Goal: Task Accomplishment & Management: Use online tool/utility

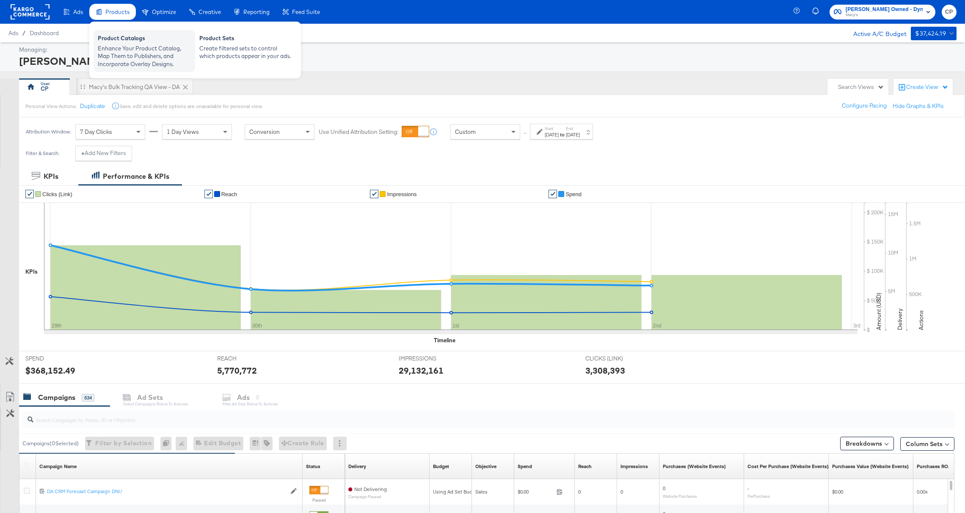
click at [124, 42] on div "Product Catalogs" at bounding box center [144, 39] width 93 height 10
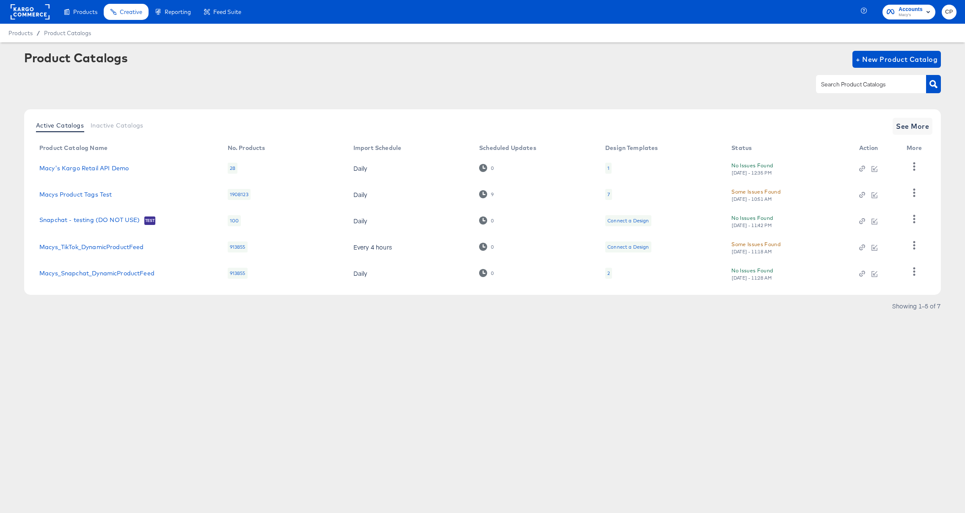
click at [63, 369] on div "Products Creative Reporting Feed Suite Accounts [PERSON_NAME] Products / Produc…" at bounding box center [482, 256] width 965 height 513
click at [59, 192] on link "Macys Product Tags Test" at bounding box center [75, 194] width 72 height 7
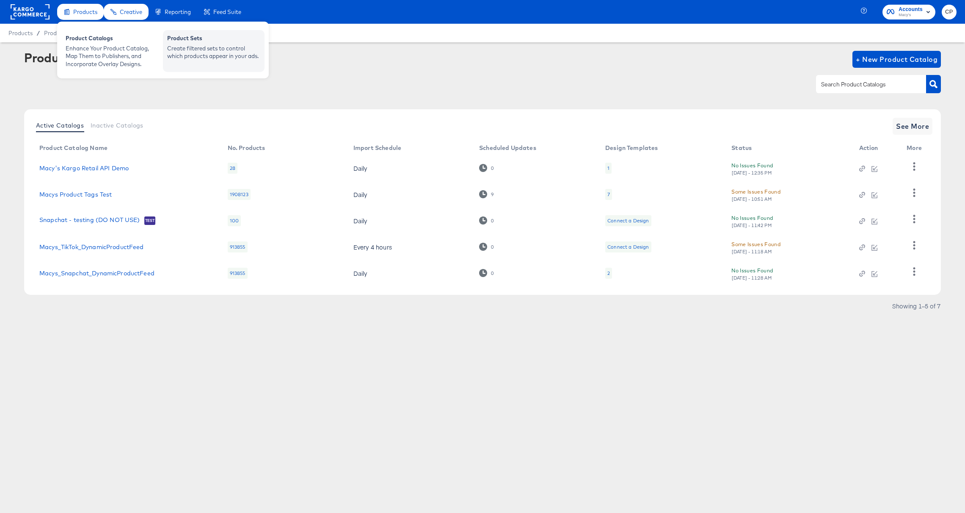
click at [217, 61] on div "Product Sets Create filtered sets to control which products appear in your ads." at bounding box center [214, 51] width 102 height 42
click at [205, 43] on div "Product Sets" at bounding box center [213, 39] width 93 height 10
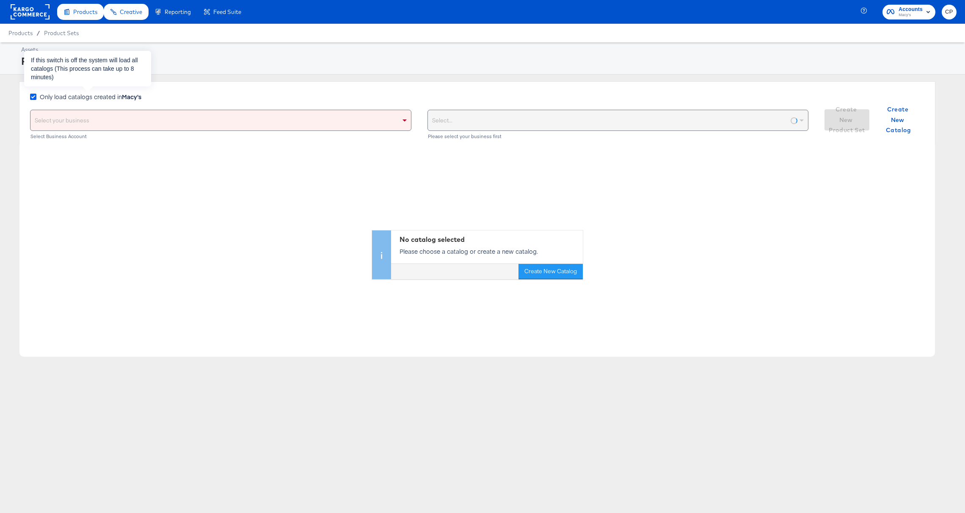
click at [35, 97] on icon at bounding box center [33, 97] width 6 height 6
click at [0, 0] on input "Only load catalogs created in Macy's" at bounding box center [0, 0] width 0 height 0
click at [63, 108] on div "Only load catalogs created in Macy's" at bounding box center [87, 100] width 115 height 17
click at [63, 123] on div "Select your business" at bounding box center [220, 120] width 380 height 20
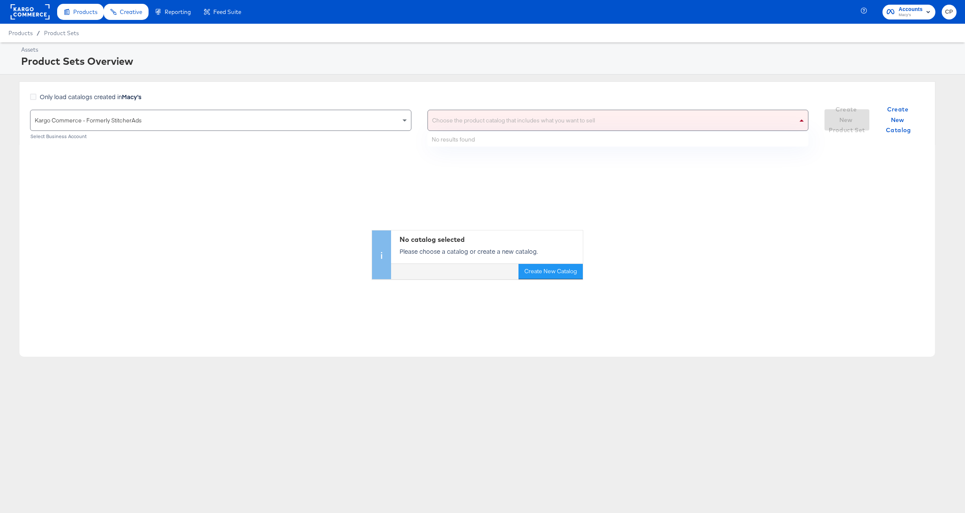
click at [507, 127] on div "Choose the product catalog that includes what you want to sell" at bounding box center [618, 120] width 380 height 20
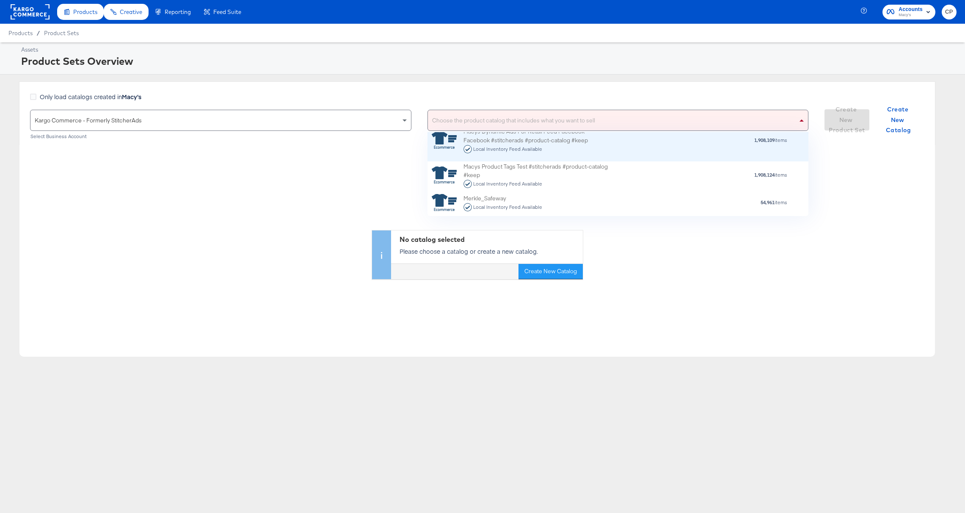
scroll to position [349, 0]
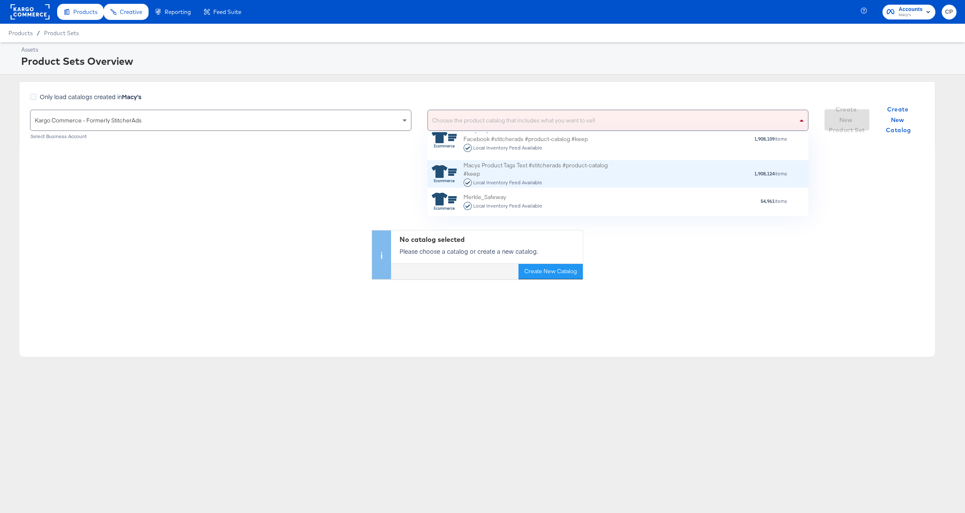
click at [502, 174] on div "Macys Product Tags Test #stitcherads #product-catalog #keep Local Inventory Fee…" at bounding box center [537, 173] width 148 height 26
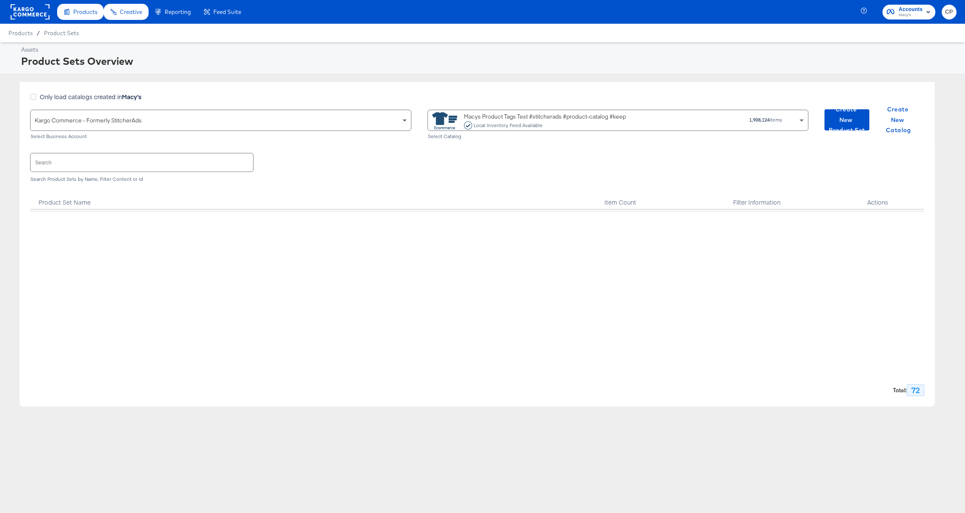
scroll to position [0, 0]
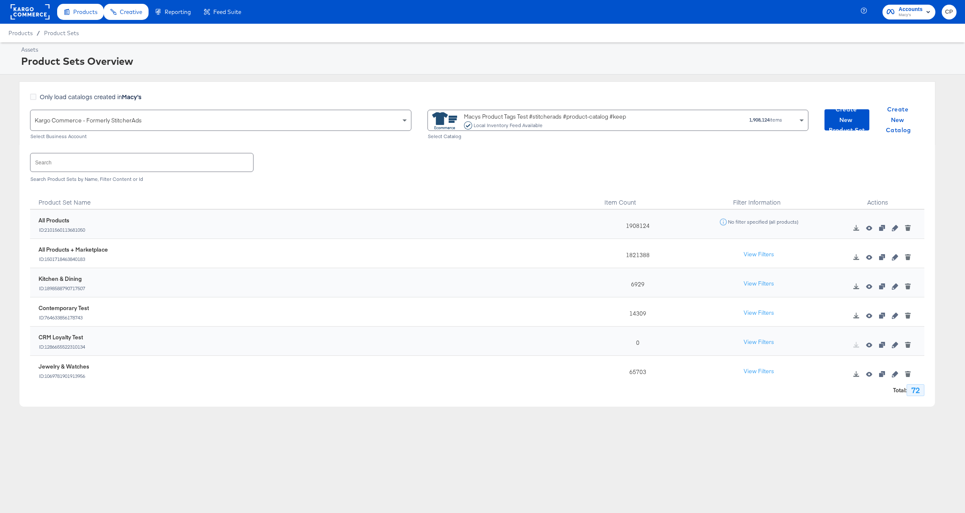
click at [104, 166] on input "text" at bounding box center [141, 162] width 223 height 18
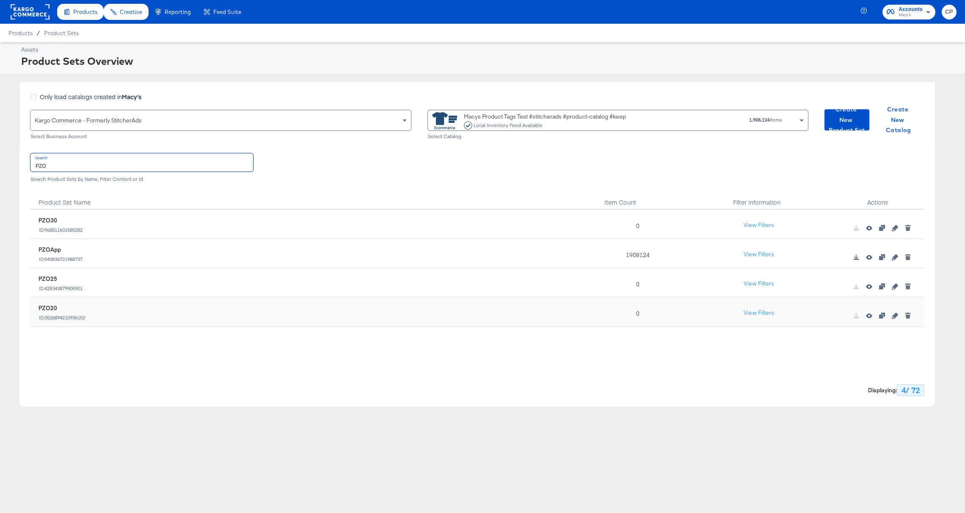
type input "PZO"
click at [753, 310] on button "View Filters" at bounding box center [759, 312] width 42 height 15
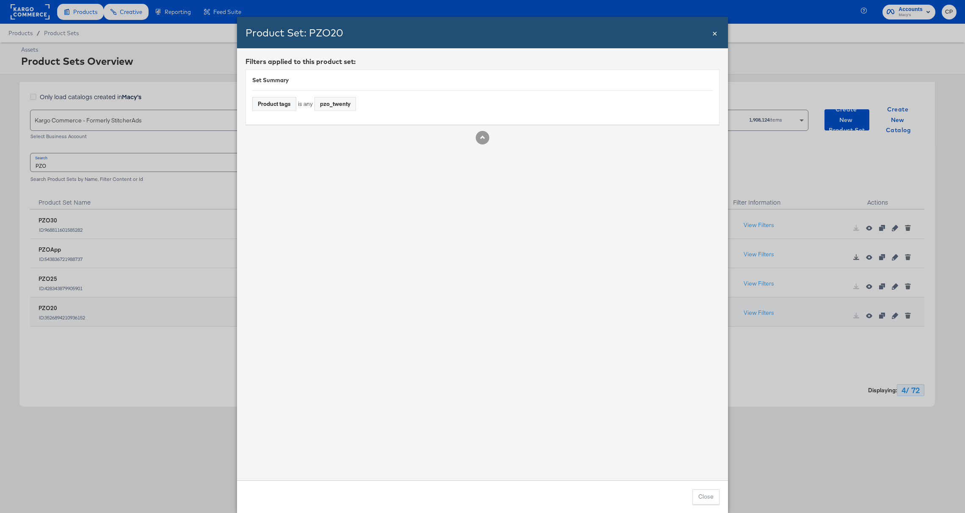
click at [715, 33] on span "×" at bounding box center [714, 32] width 5 height 11
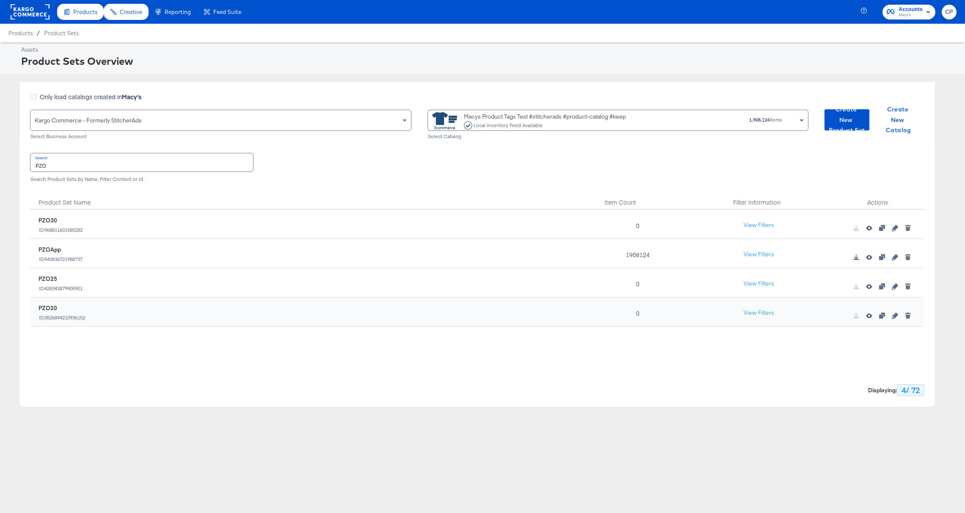
click at [44, 304] on div "PZO20" at bounding box center [62, 308] width 47 height 8
click at [897, 314] on icon "button" at bounding box center [895, 315] width 6 height 6
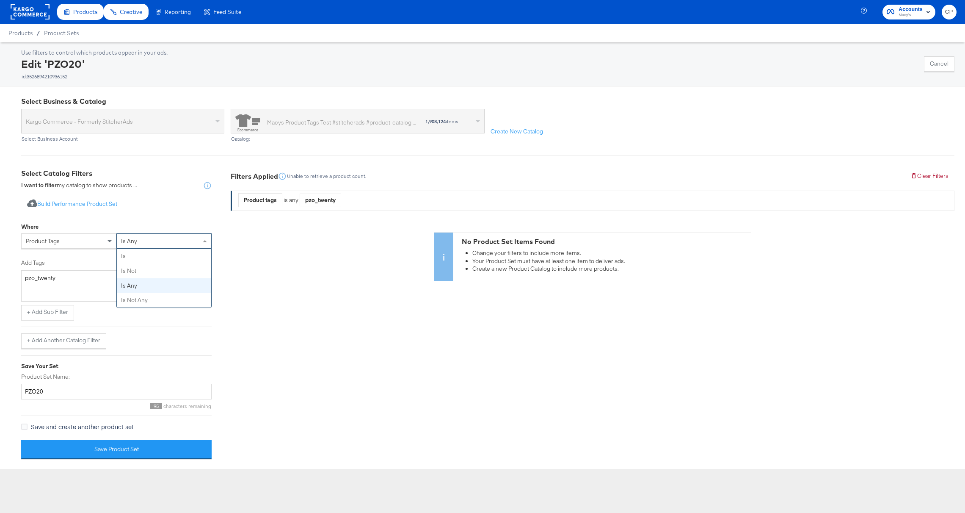
click at [125, 245] on div "is any" at bounding box center [164, 241] width 94 height 14
click at [143, 238] on div "is" at bounding box center [164, 241] width 94 height 14
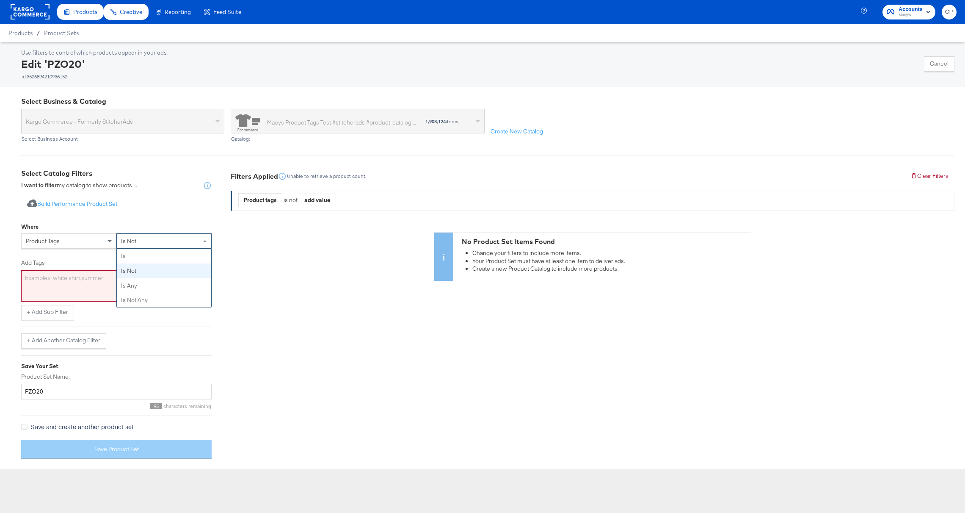
click at [179, 243] on div "is not" at bounding box center [164, 241] width 94 height 14
click at [929, 63] on button "Cancel" at bounding box center [939, 63] width 30 height 15
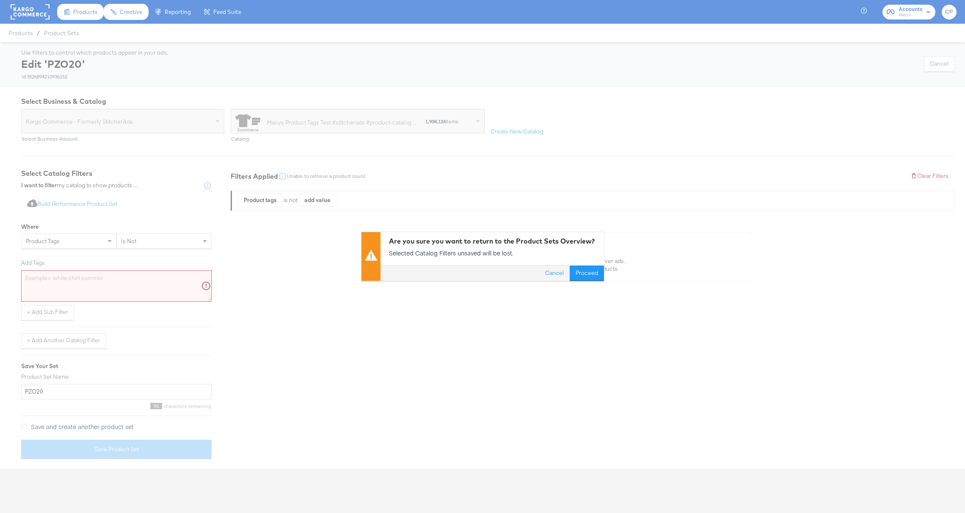
click at [944, 66] on div "Are you sure you want to return to the Product Sets Overview? Selected Catalog …" at bounding box center [482, 256] width 965 height 513
click at [577, 276] on button "Proceed" at bounding box center [587, 273] width 34 height 15
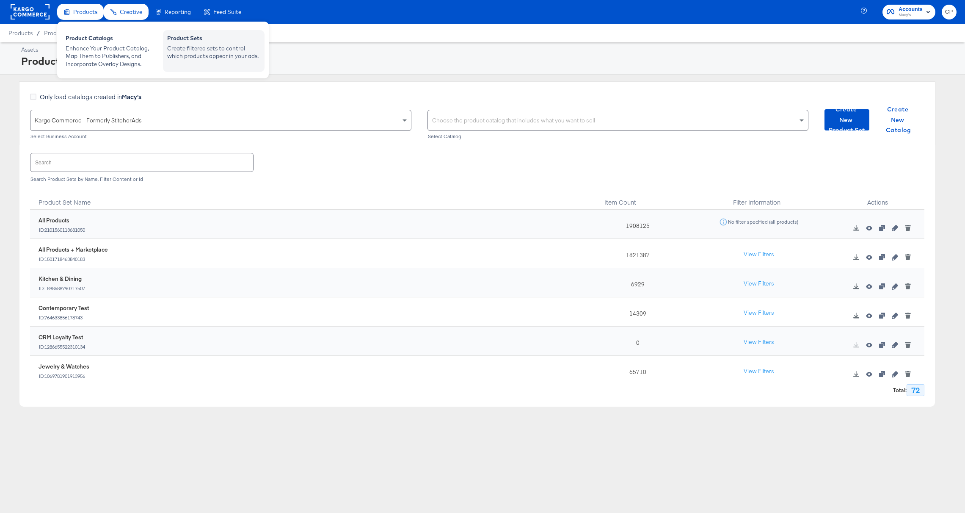
click at [221, 55] on div "Create filtered sets to control which products appear in your ads." at bounding box center [213, 52] width 93 height 16
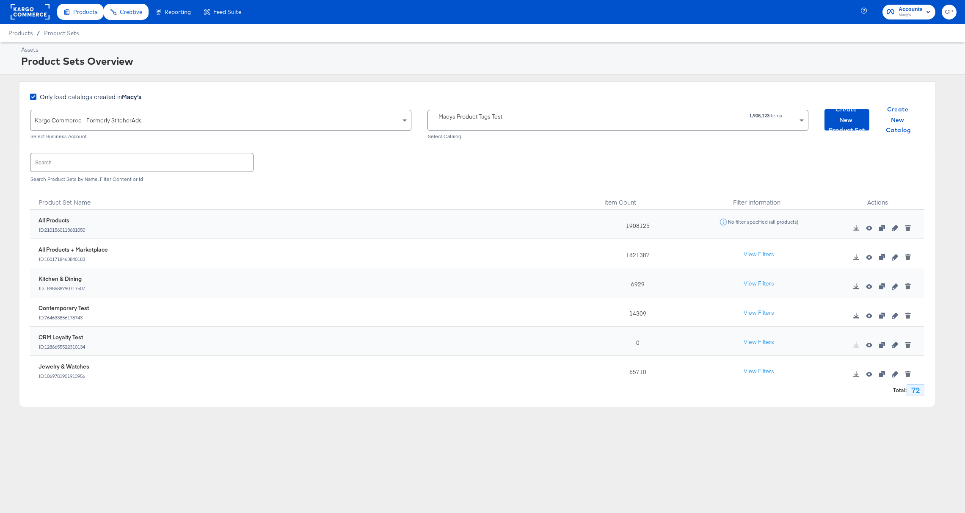
click at [137, 165] on input "text" at bounding box center [141, 162] width 223 height 18
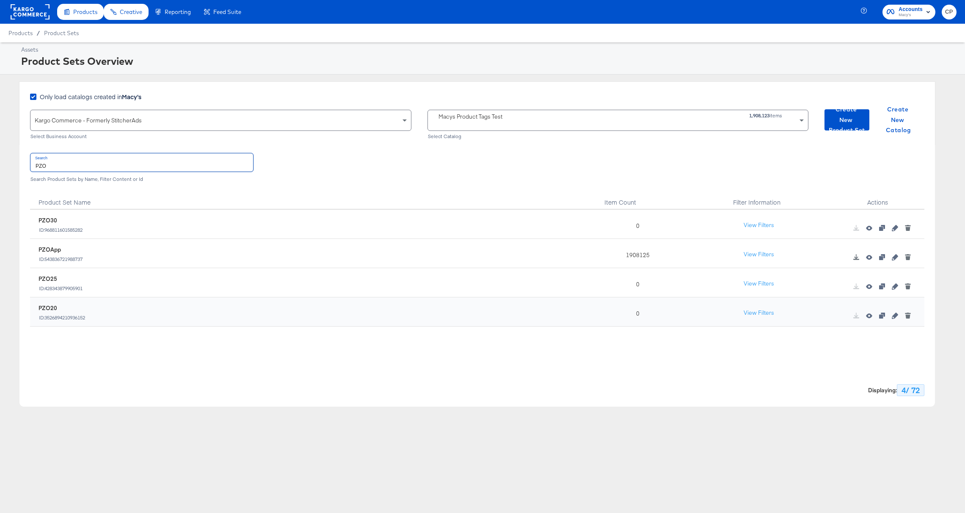
type input "PZO"
click at [755, 314] on button "View Filters" at bounding box center [759, 312] width 42 height 15
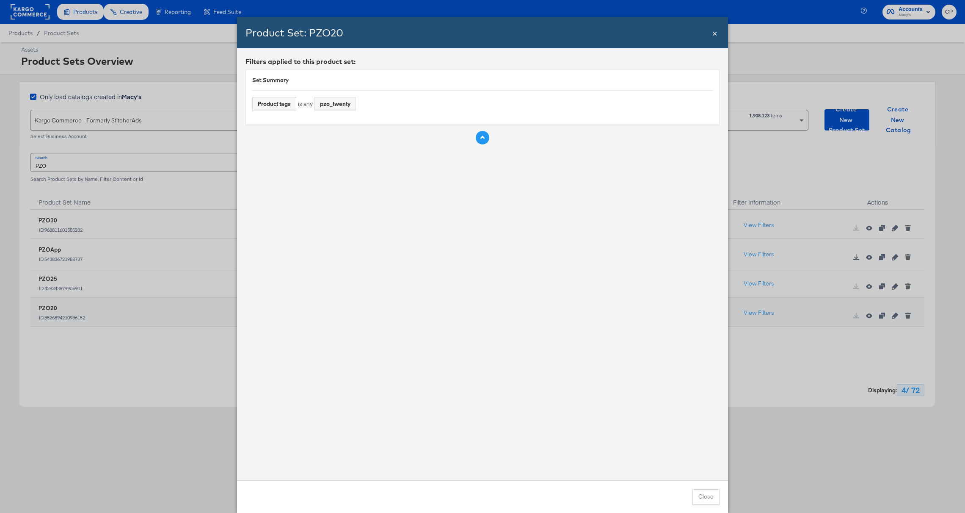
click at [484, 141] on button "Rule Spec" at bounding box center [483, 138] width 14 height 14
click at [717, 32] on span "×" at bounding box center [714, 32] width 5 height 11
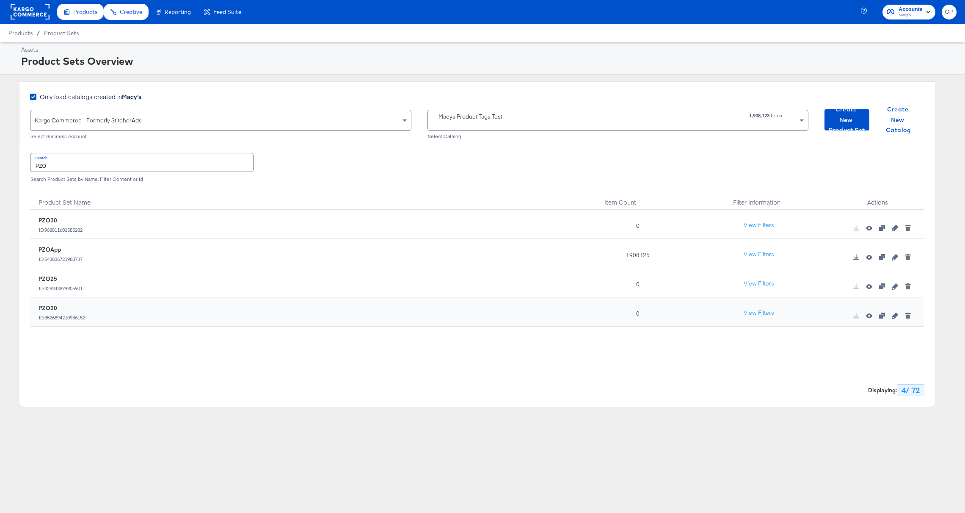
click at [488, 36] on div "Products / Product Sets" at bounding box center [482, 33] width 965 height 19
